Goal: Navigation & Orientation: Find specific page/section

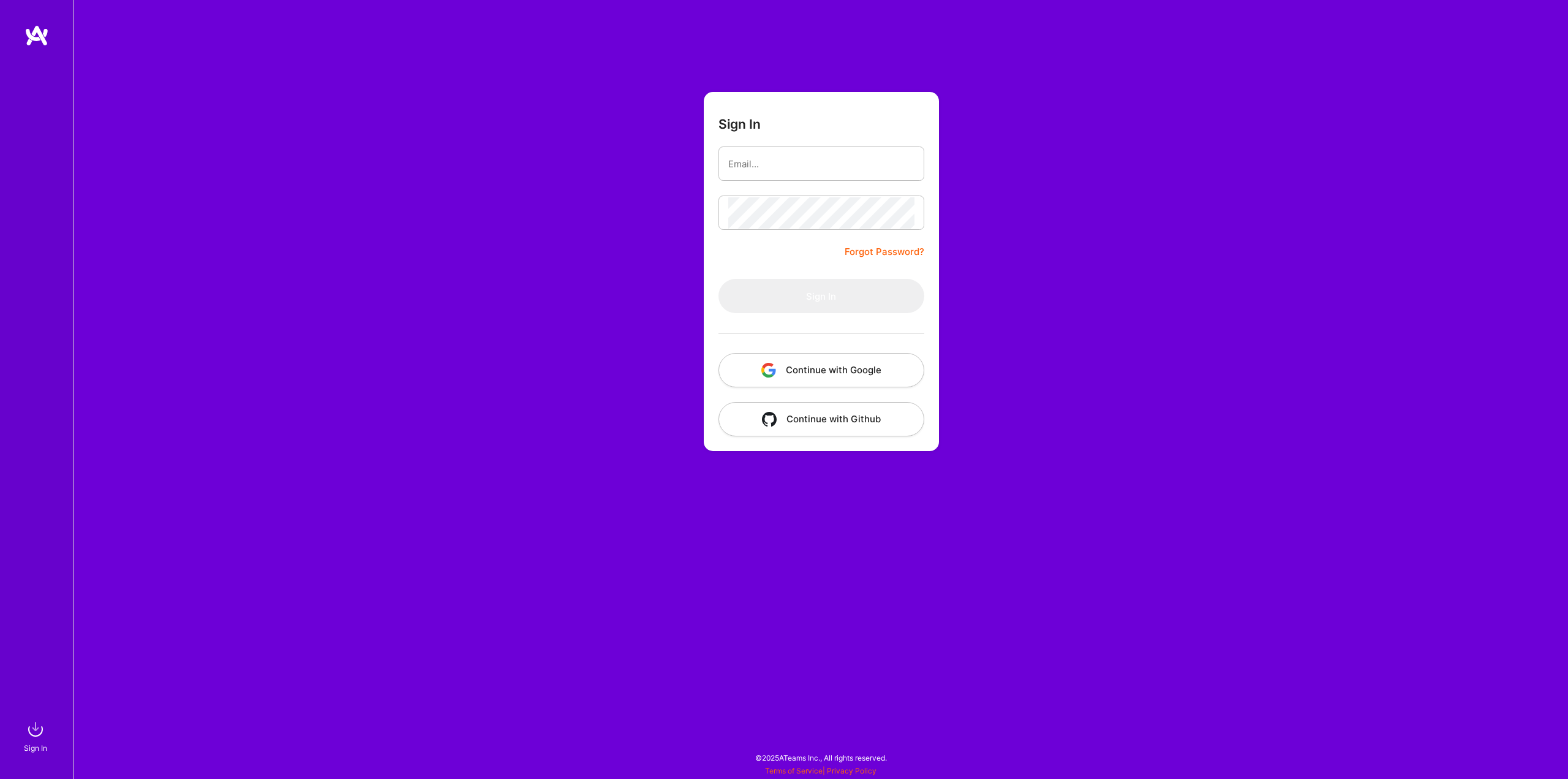
click at [856, 371] on button "Continue with Google" at bounding box center [821, 370] width 206 height 34
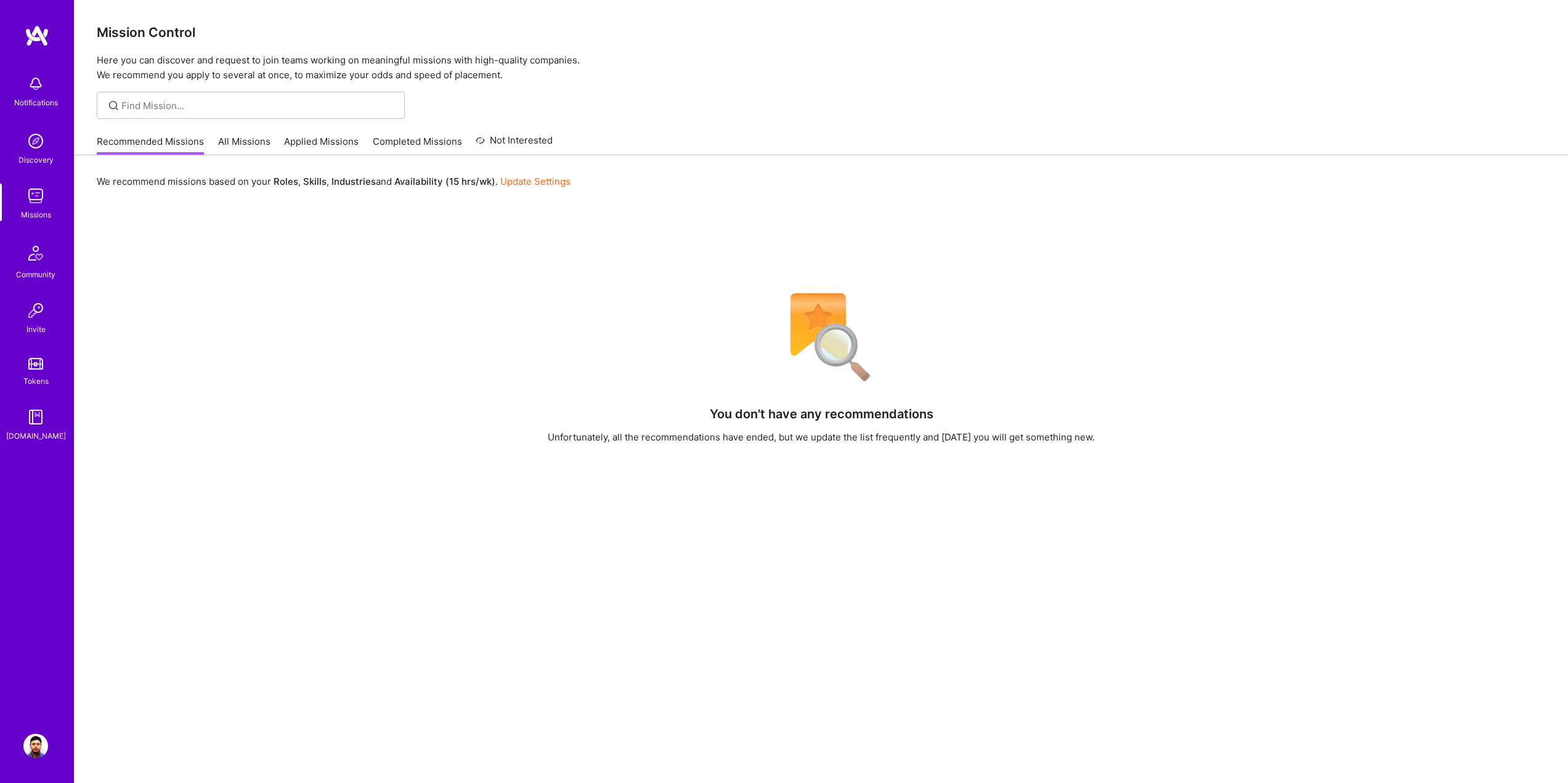
click at [39, 736] on img at bounding box center [35, 746] width 25 height 25
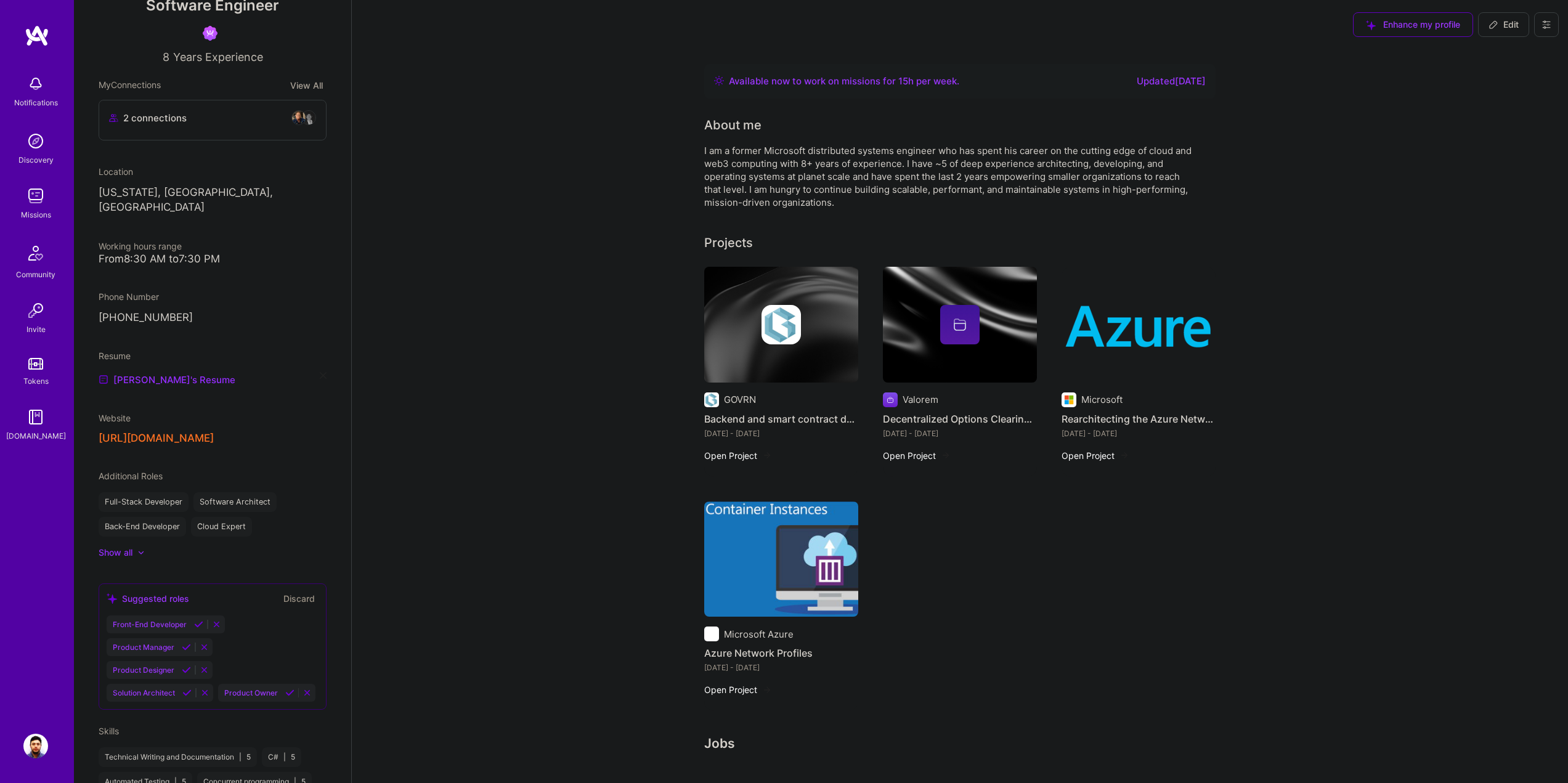
scroll to position [73, 0]
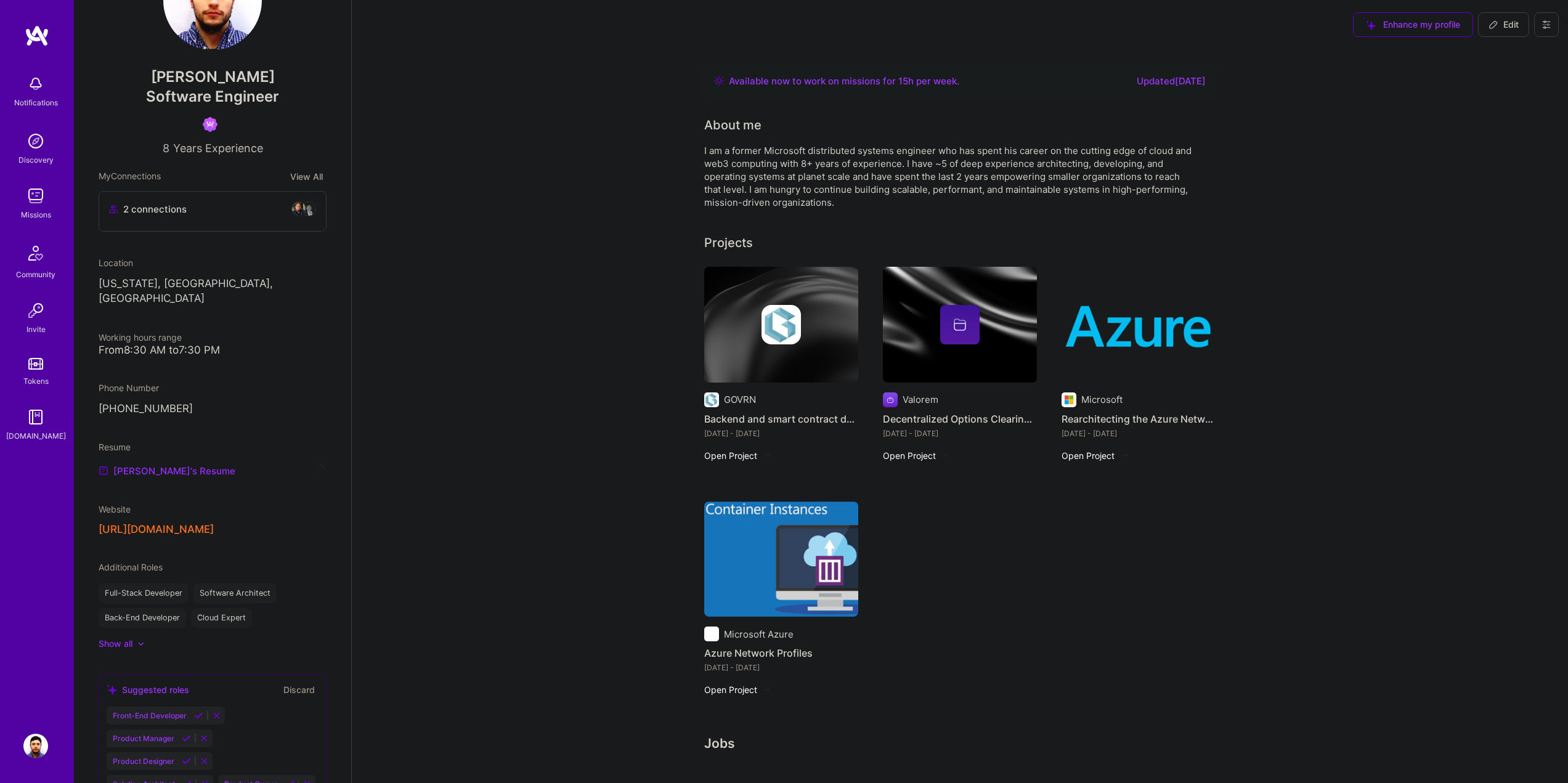
click at [36, 743] on img at bounding box center [35, 746] width 25 height 25
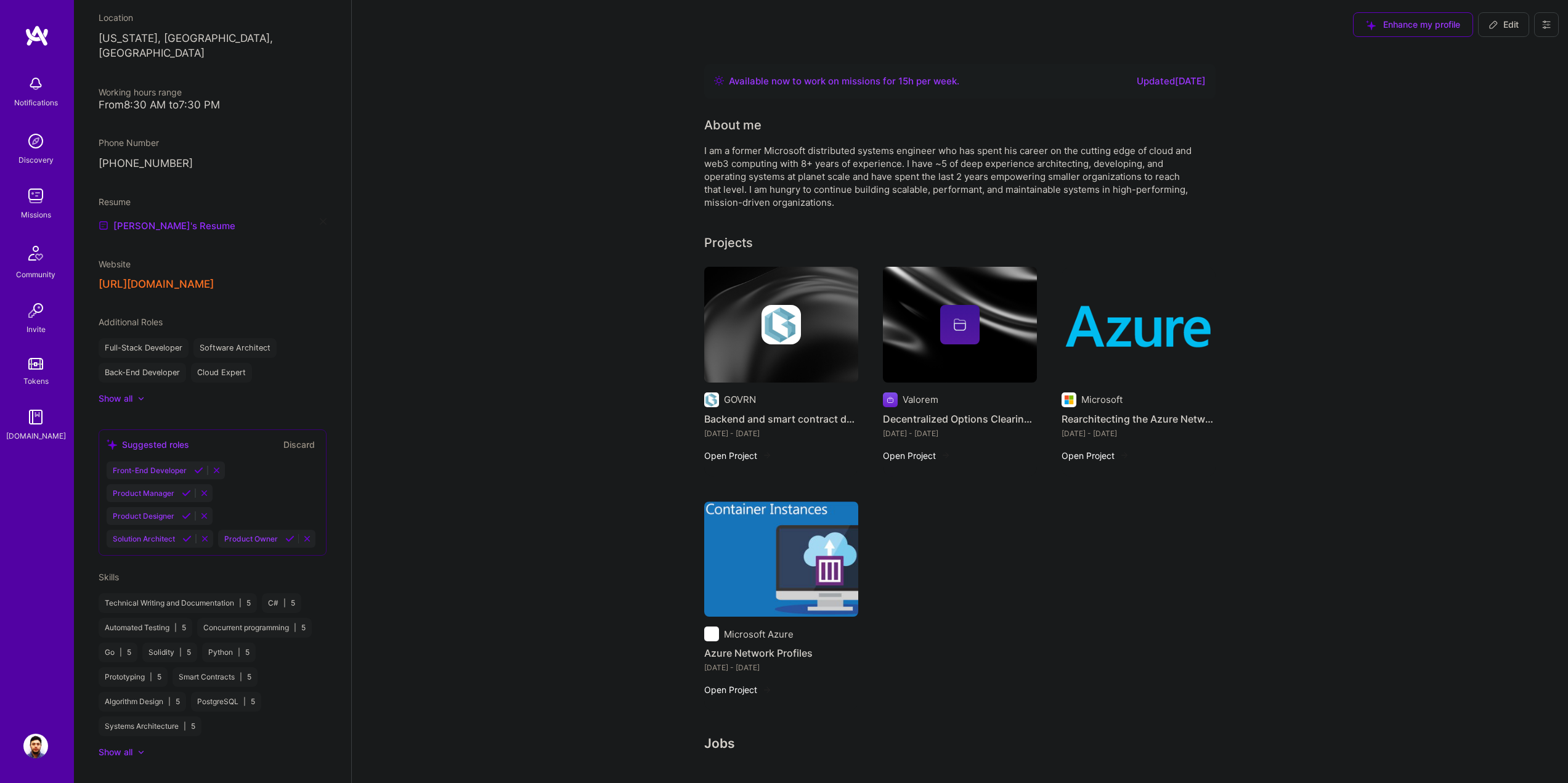
scroll to position [319, 0]
click at [35, 39] on img at bounding box center [37, 36] width 25 height 23
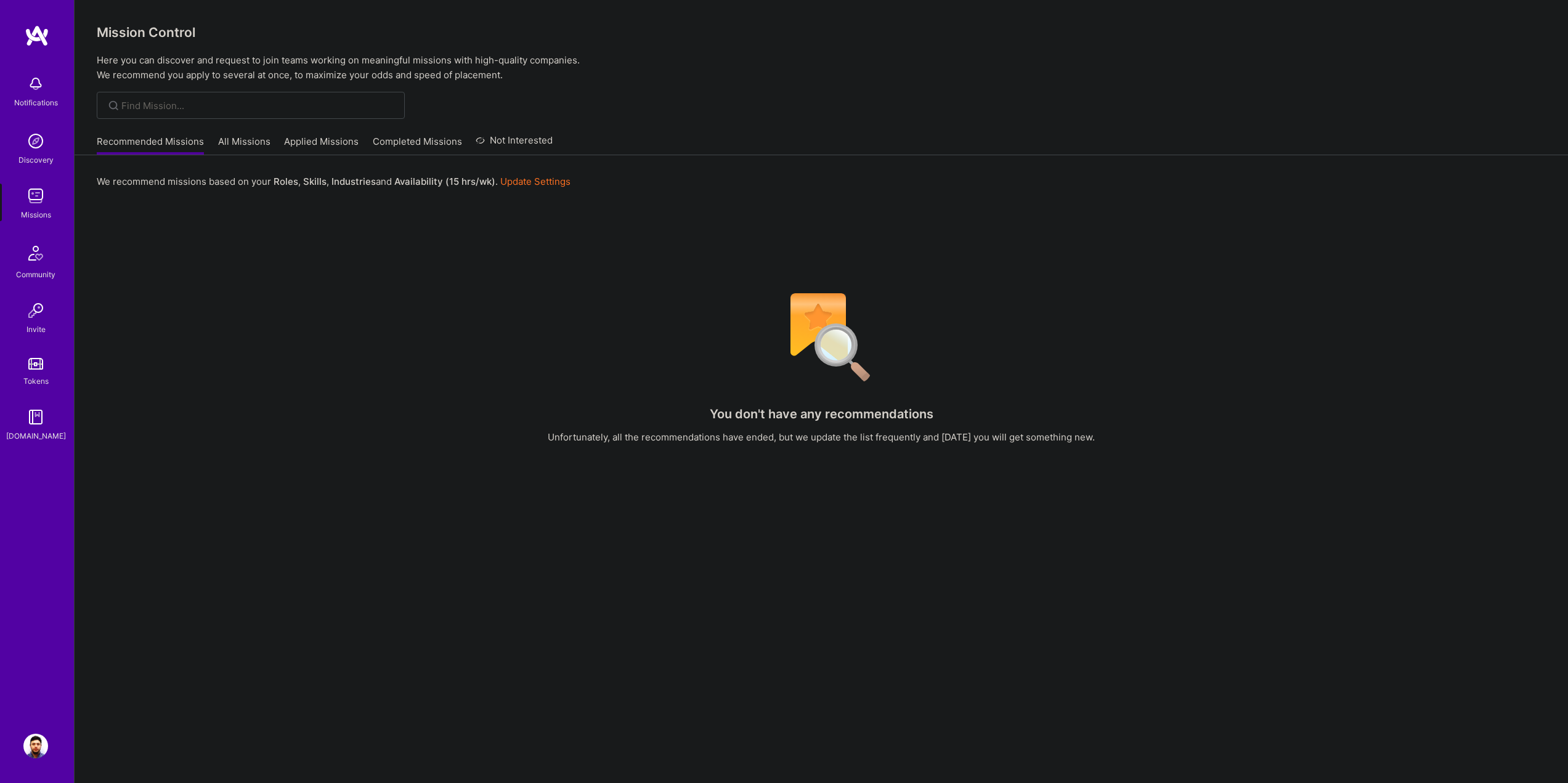
click at [411, 142] on link "Completed Missions" at bounding box center [417, 145] width 89 height 20
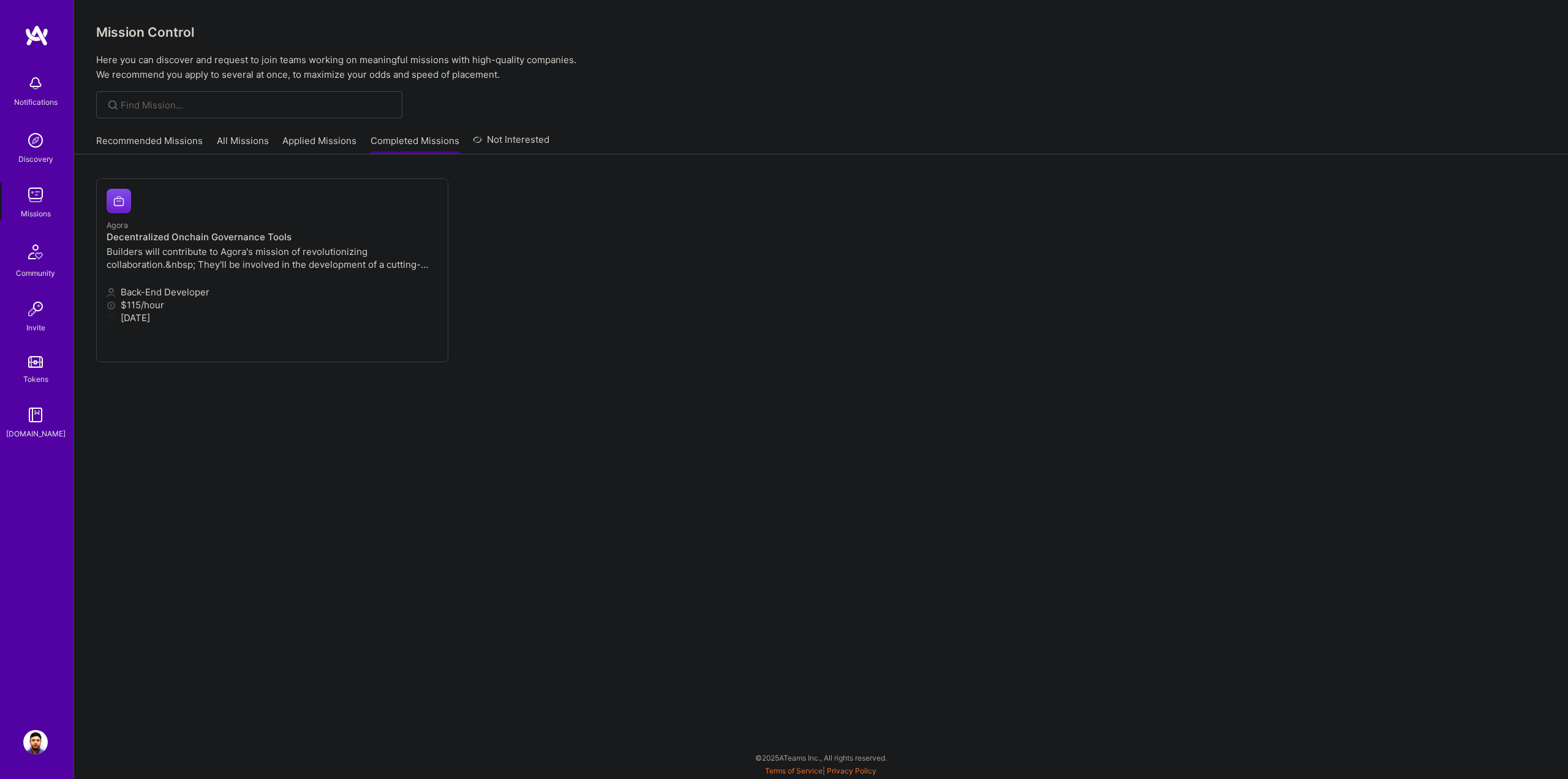
click at [311, 145] on link "Applied Missions" at bounding box center [319, 144] width 74 height 20
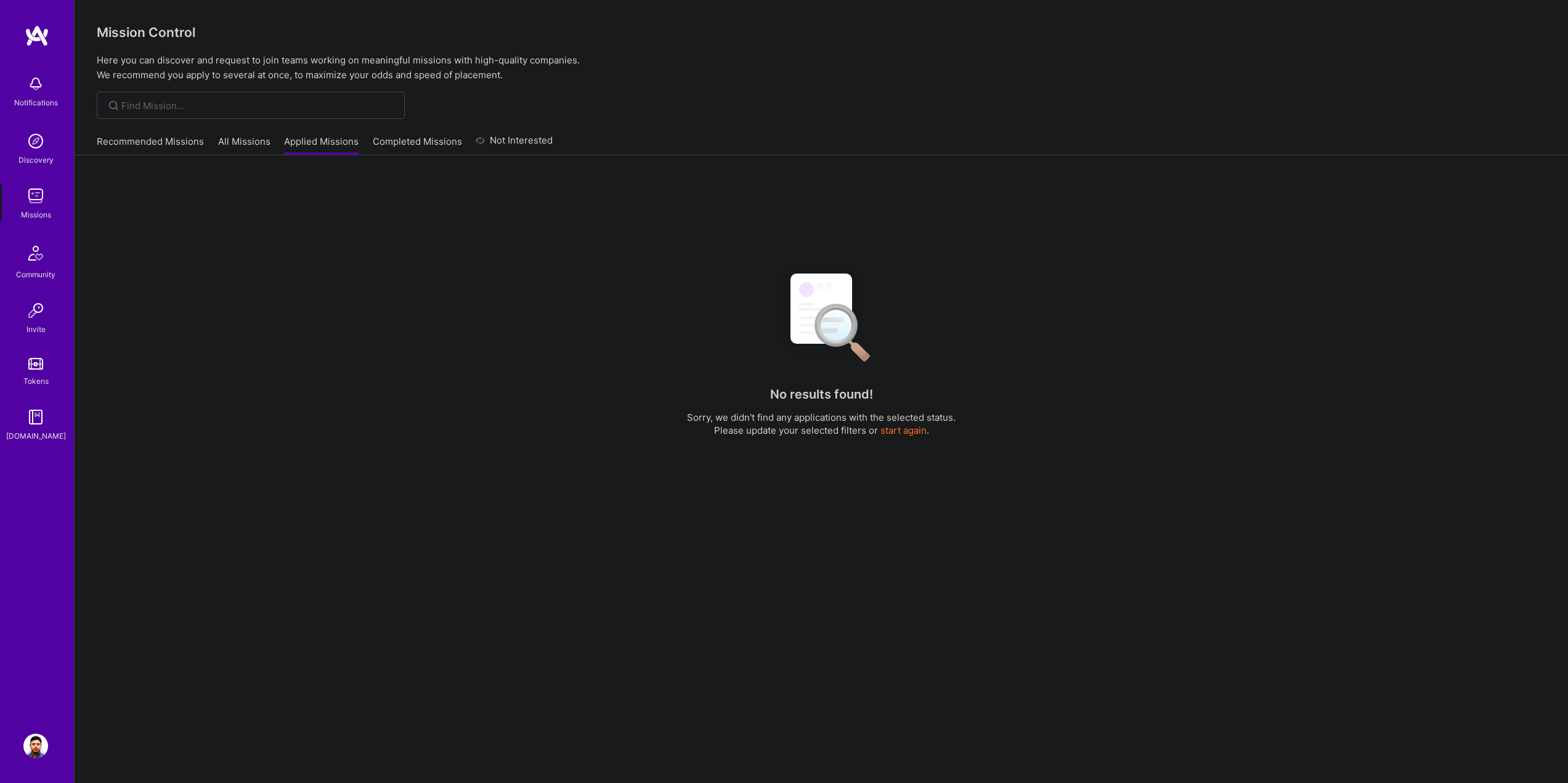
click at [230, 142] on link "All Missions" at bounding box center [244, 145] width 52 height 20
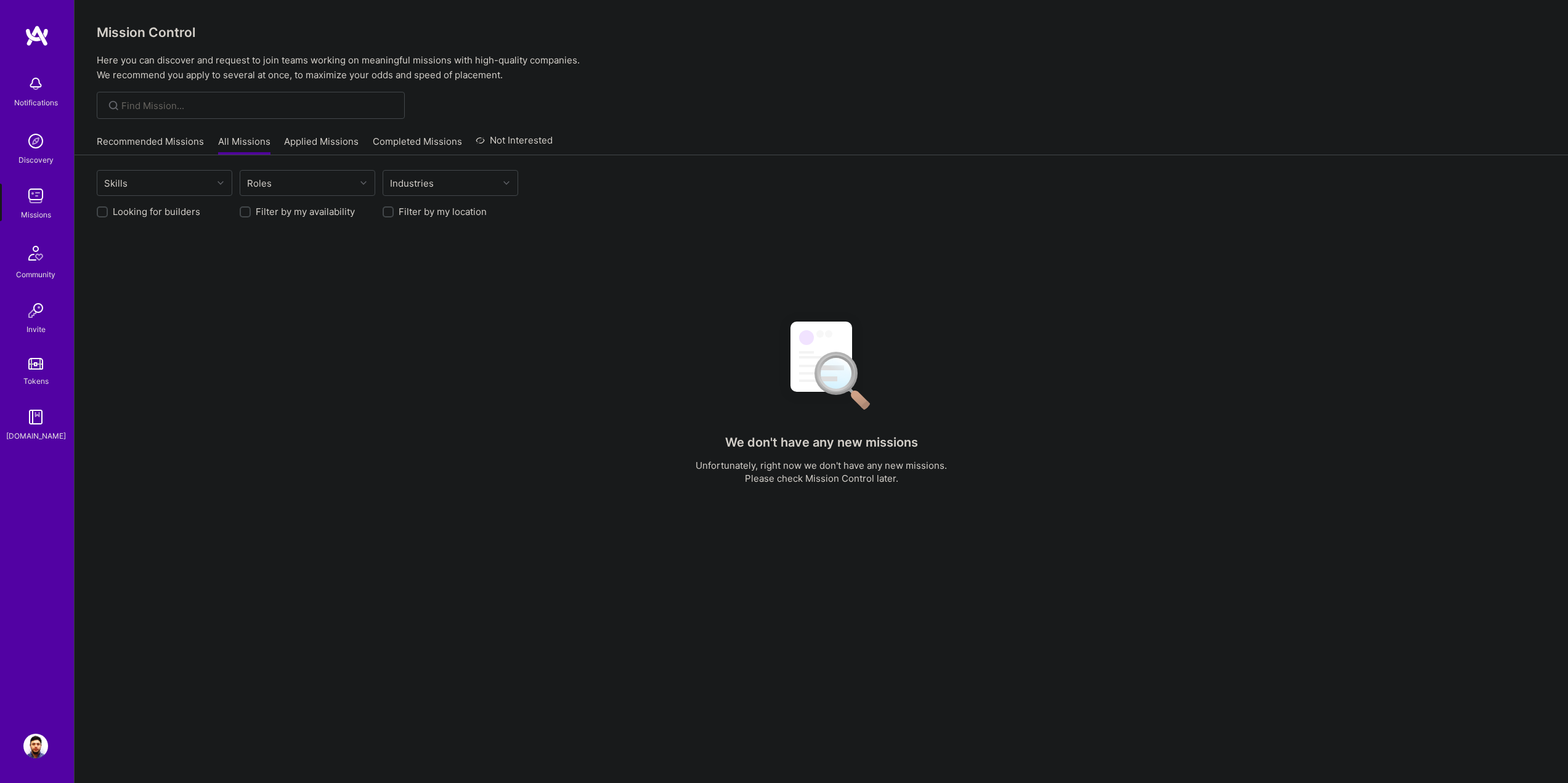
click at [169, 146] on link "Recommended Missions" at bounding box center [150, 145] width 107 height 20
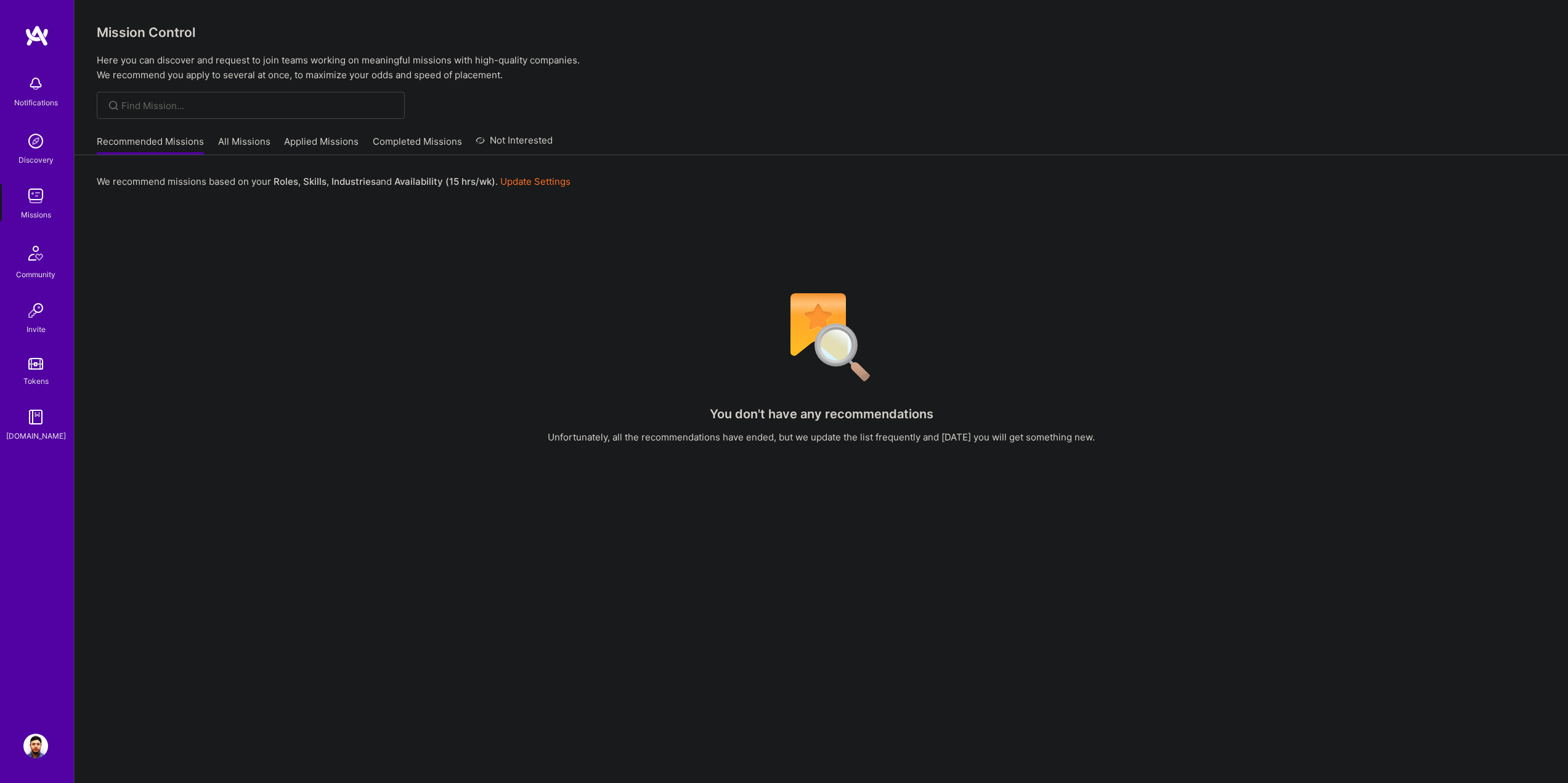
click at [36, 35] on img at bounding box center [37, 36] width 25 height 23
click at [49, 32] on link at bounding box center [37, 36] width 74 height 23
click at [863, 245] on div "We recommend missions based on your Roles , Skills , Industries and Availabilit…" at bounding box center [821, 541] width 1493 height 771
